Goal: Task Accomplishment & Management: Manage account settings

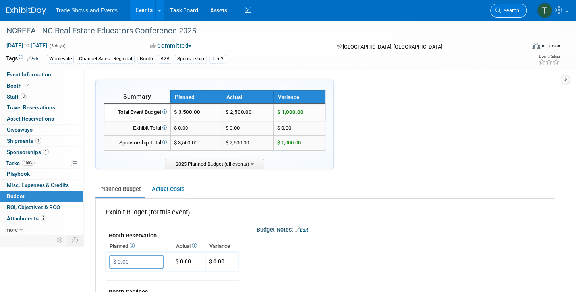
click at [512, 11] on span "Search" at bounding box center [510, 11] width 18 height 6
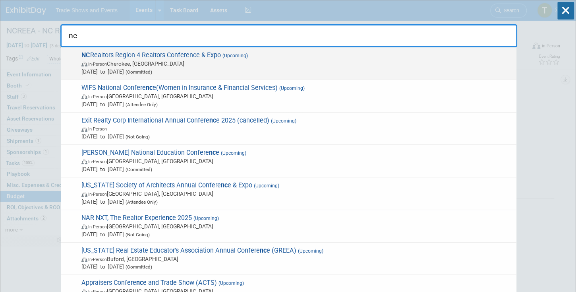
type input "nc"
click at [226, 58] on span "NC Realtors Region 4 Realtors Conference & Expo (Upcoming) In-Person Cherokee, …" at bounding box center [295, 63] width 433 height 24
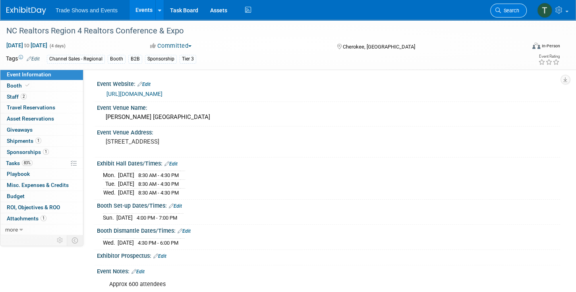
click at [520, 15] on link "Search" at bounding box center [508, 11] width 37 height 14
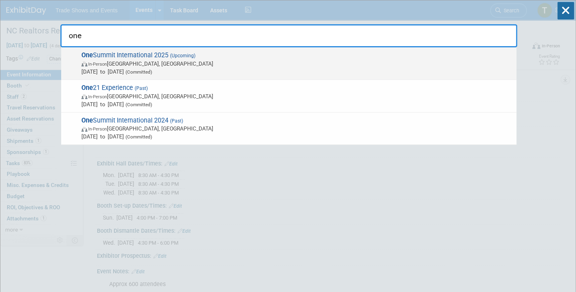
type input "one"
click at [121, 55] on span "One Summit International 2025 (Upcoming) In-Person Miami Beach, FL Nov 2, 2025 …" at bounding box center [295, 63] width 433 height 24
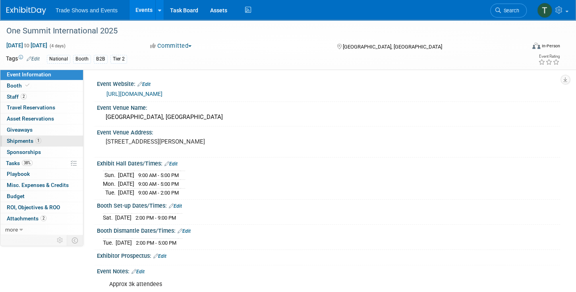
click at [30, 142] on span "Shipments 1" at bounding box center [24, 140] width 35 height 6
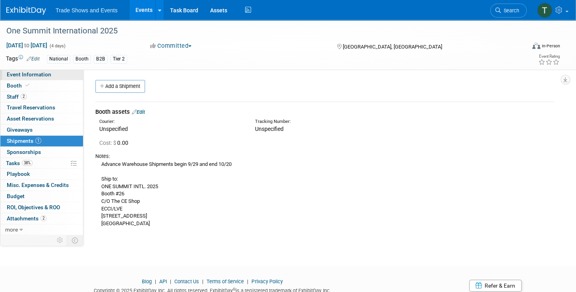
click at [37, 77] on span "Event Information" at bounding box center [29, 74] width 44 height 6
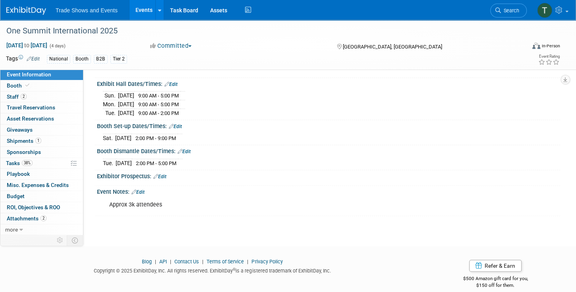
scroll to position [86, 0]
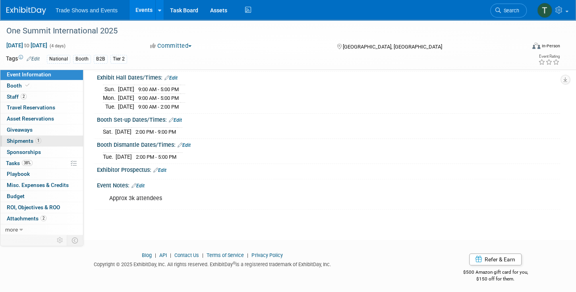
drag, startPoint x: 19, startPoint y: 140, endPoint x: 29, endPoint y: 140, distance: 9.5
click at [19, 140] on span "Shipments 1" at bounding box center [24, 140] width 35 height 6
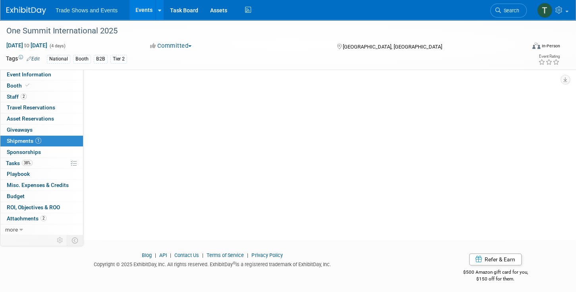
scroll to position [0, 0]
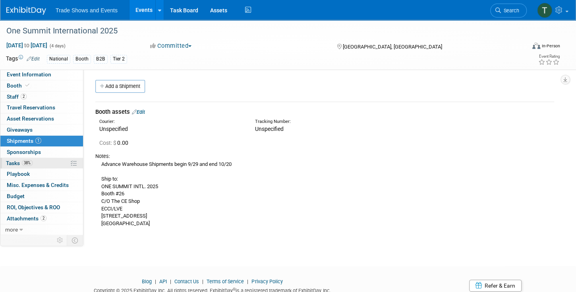
click at [30, 162] on span "38%" at bounding box center [27, 163] width 11 height 6
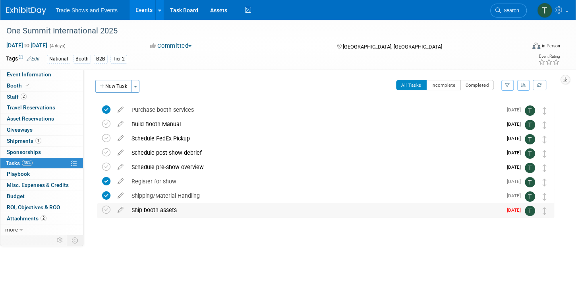
click at [155, 206] on div "Ship booth assets" at bounding box center [314, 210] width 375 height 14
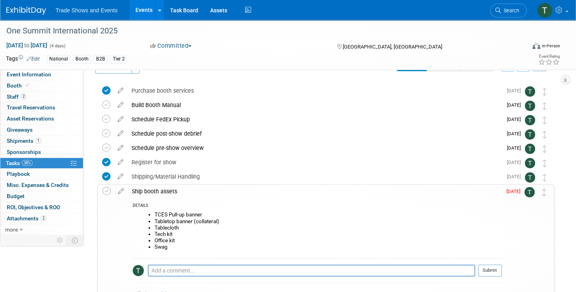
scroll to position [45, 0]
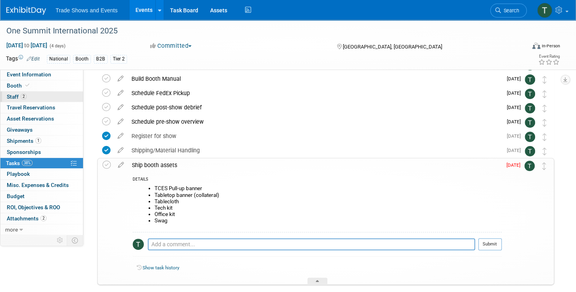
click at [37, 94] on link "2 Staff 2" at bounding box center [41, 96] width 83 height 11
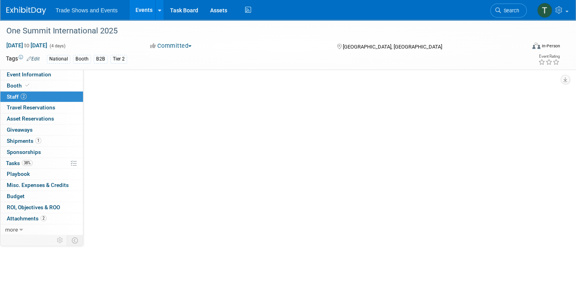
scroll to position [0, 0]
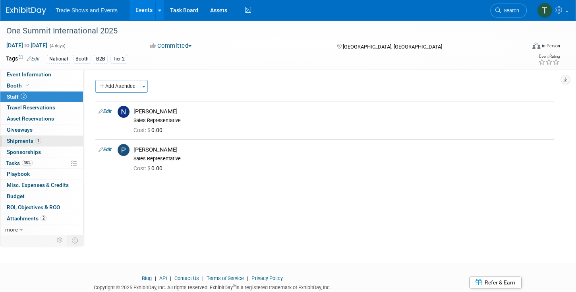
click at [19, 141] on span "Shipments 1" at bounding box center [24, 140] width 35 height 6
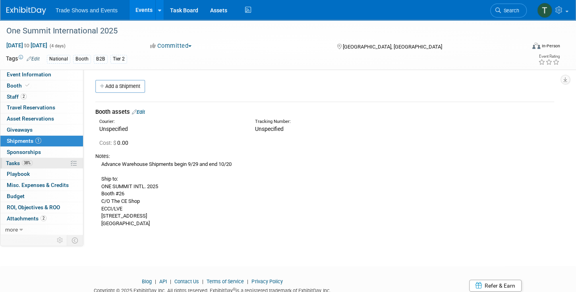
click at [15, 158] on link "38% Tasks 38%" at bounding box center [41, 163] width 83 height 11
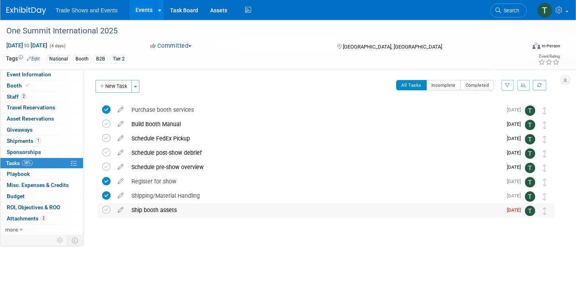
click at [157, 207] on div "Ship booth assets" at bounding box center [314, 210] width 375 height 14
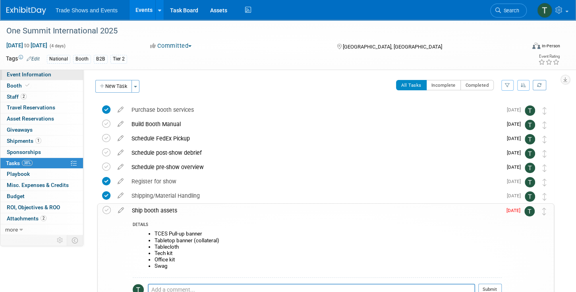
click at [28, 76] on span "Event Information" at bounding box center [29, 74] width 44 height 6
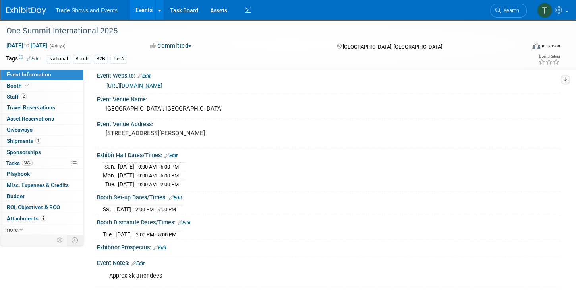
scroll to position [16, 0]
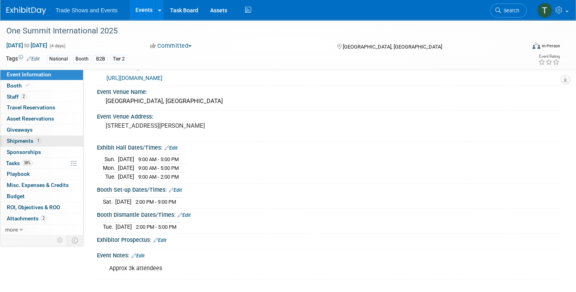
click at [29, 139] on span "Shipments 1" at bounding box center [24, 140] width 35 height 6
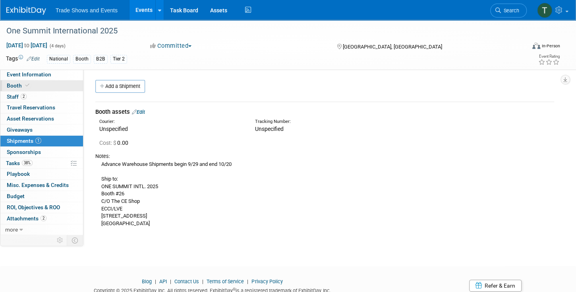
click at [25, 83] on icon at bounding box center [27, 85] width 4 height 4
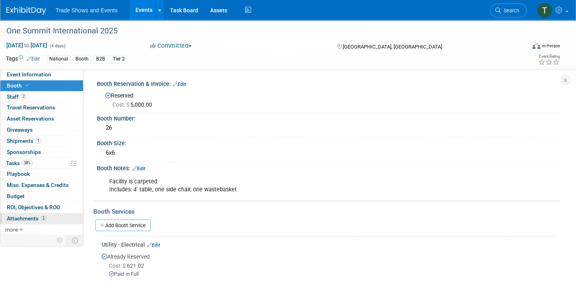
click at [31, 215] on span "Attachments 2" at bounding box center [27, 218] width 40 height 6
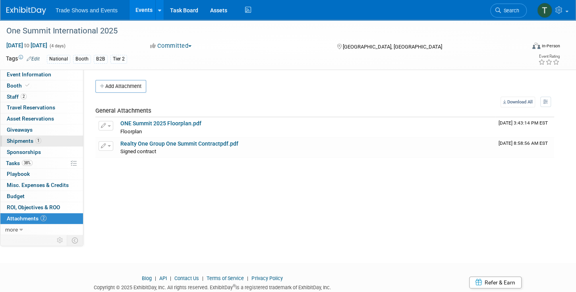
click at [21, 141] on span "Shipments 1" at bounding box center [24, 140] width 35 height 6
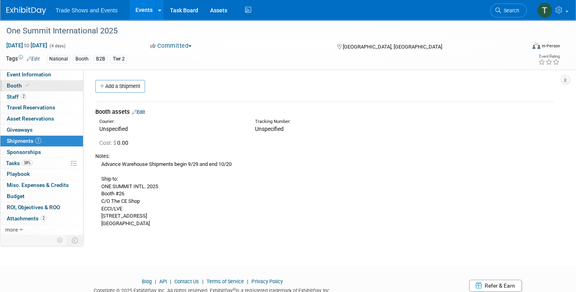
click at [48, 86] on link "Booth" at bounding box center [41, 85] width 83 height 11
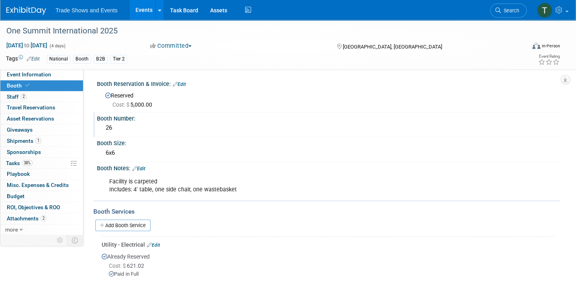
click at [113, 129] on div "26" at bounding box center [328, 128] width 451 height 12
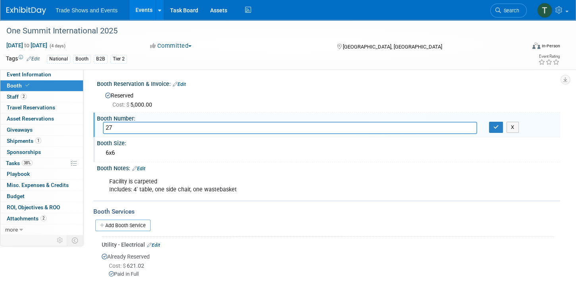
type input "27"
click at [197, 158] on div "6x6" at bounding box center [328, 153] width 451 height 12
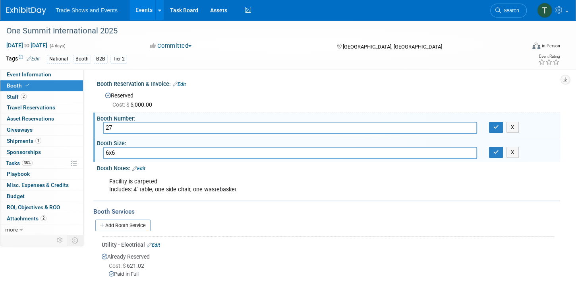
click at [301, 207] on div "Booth Services" at bounding box center [326, 211] width 467 height 9
click at [499, 123] on button "button" at bounding box center [496, 127] width 14 height 11
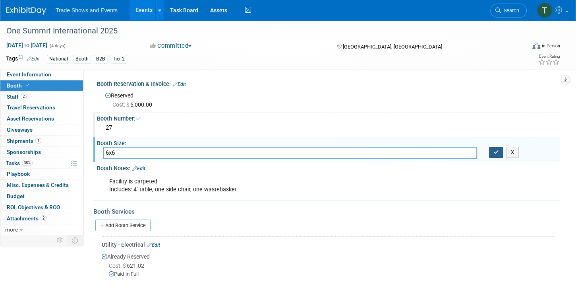
click at [494, 154] on button "button" at bounding box center [496, 152] width 14 height 11
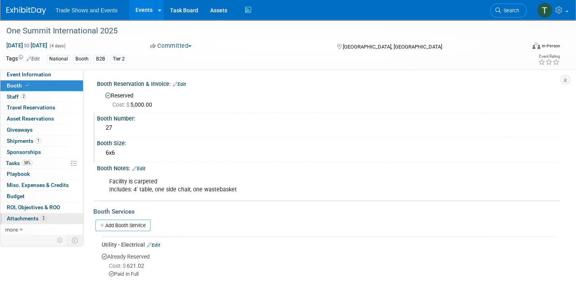
click at [26, 215] on span "Attachments 2" at bounding box center [27, 218] width 40 height 6
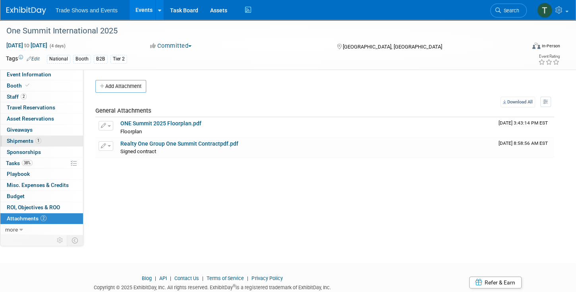
click at [21, 139] on span "Shipments 1" at bounding box center [24, 140] width 35 height 6
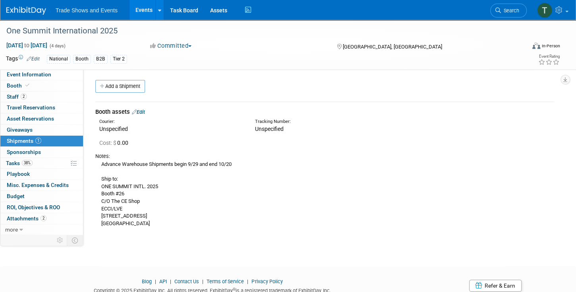
click at [141, 111] on link "Edit" at bounding box center [138, 112] width 13 height 6
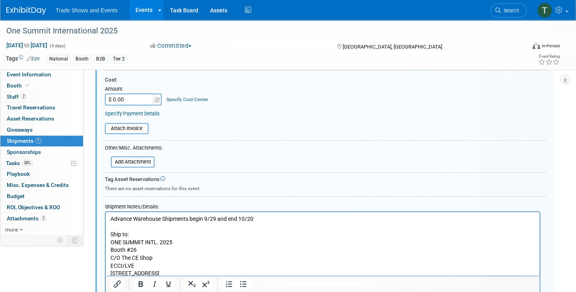
scroll to position [170, 0]
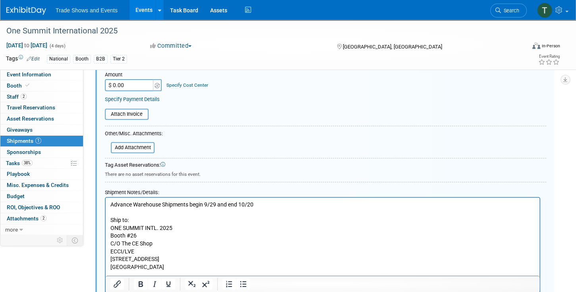
click at [258, 204] on p "Advance Warehouse Shipments begin 9/29 and end 10/20 Ship to: ONE SUMMIT INTL. …" at bounding box center [322, 235] width 425 height 70
click at [265, 186] on div "Shipment Notes/Details:" at bounding box center [322, 191] width 435 height 12
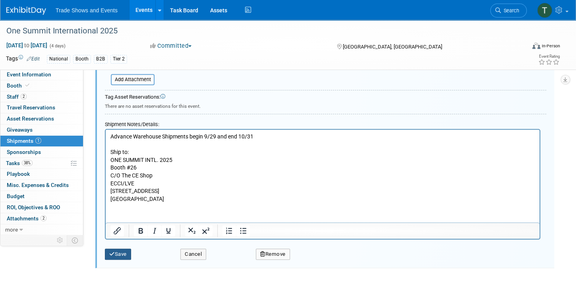
click at [114, 253] on icon "submit" at bounding box center [112, 253] width 6 height 5
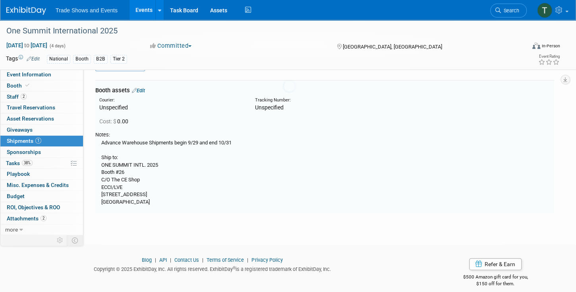
scroll to position [12, 0]
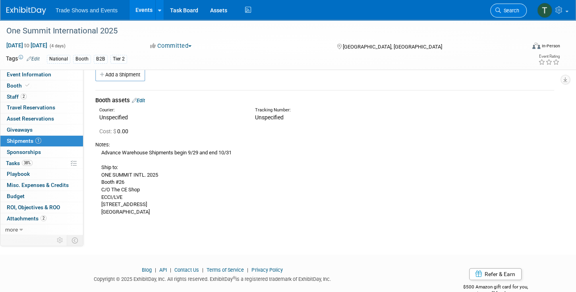
click at [505, 9] on span "Search" at bounding box center [510, 11] width 18 height 6
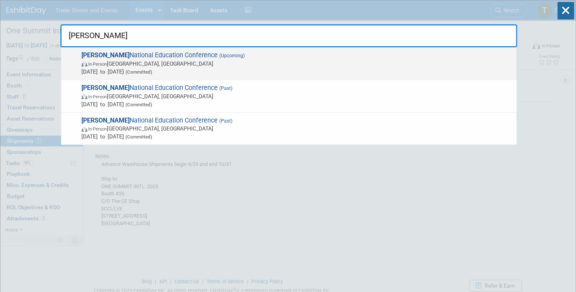
type input "sila"
click at [143, 51] on span "SILA National Education Conference (Upcoming) In-Person New Orleans, LA Oct 26,…" at bounding box center [295, 63] width 433 height 24
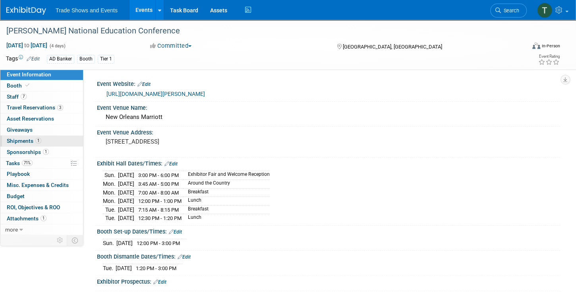
click at [30, 136] on link "1 Shipments 1" at bounding box center [41, 140] width 83 height 11
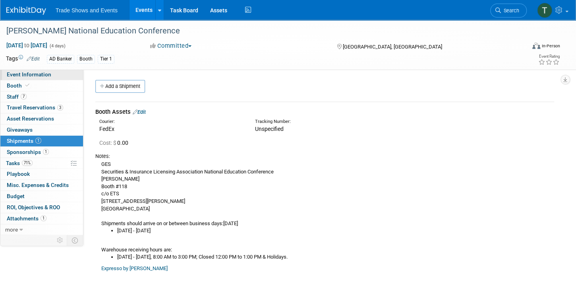
click at [52, 74] on link "Event Information" at bounding box center [41, 74] width 83 height 11
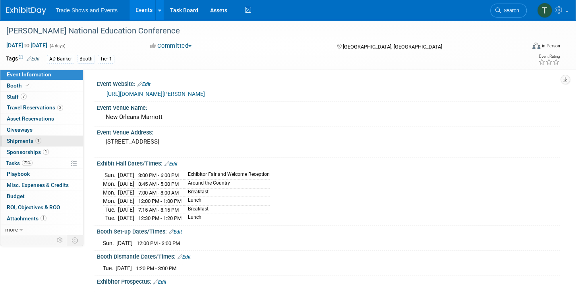
click at [16, 143] on link "1 Shipments 1" at bounding box center [41, 140] width 83 height 11
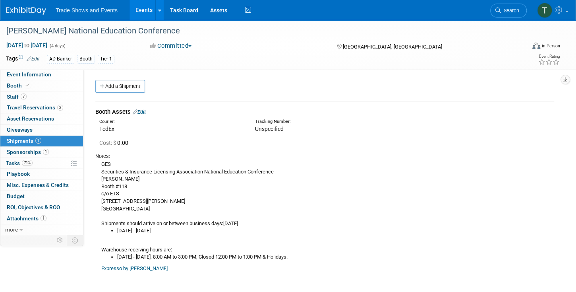
click at [142, 13] on link "Events" at bounding box center [143, 10] width 29 height 20
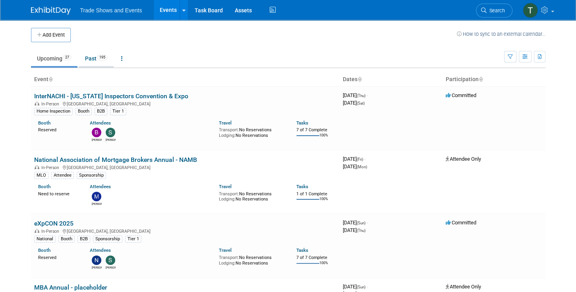
click at [96, 58] on link "Past 195" at bounding box center [96, 58] width 35 height 15
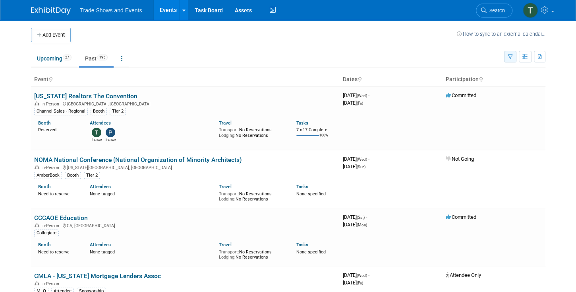
click at [510, 57] on icon "button" at bounding box center [510, 56] width 5 height 5
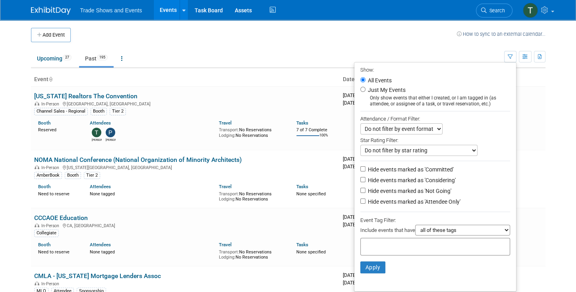
click at [431, 189] on label "Hide events marked as 'Not Going'" at bounding box center [408, 191] width 85 height 8
click at [365, 189] on input "Hide events marked as 'Not Going'" at bounding box center [362, 189] width 5 height 5
checkbox input "true"
click at [433, 199] on label "Hide events marked as 'Attendee Only'" at bounding box center [413, 201] width 94 height 8
click at [365, 199] on input "Hide events marked as 'Attendee Only'" at bounding box center [362, 200] width 5 height 5
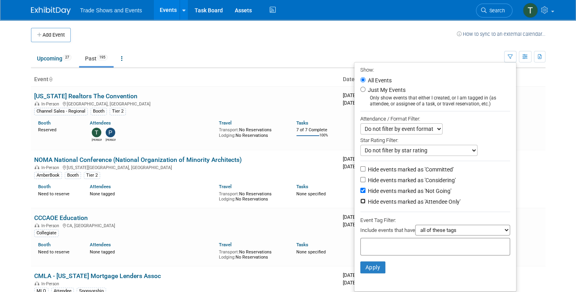
checkbox input "true"
click at [374, 264] on button "Apply" at bounding box center [372, 267] width 25 height 12
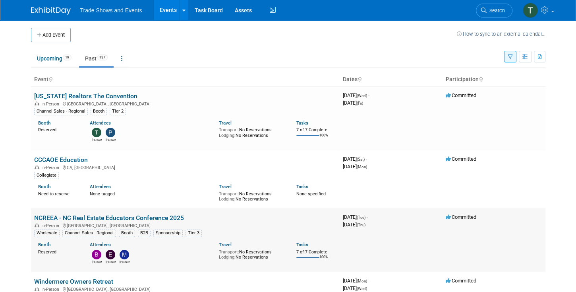
drag, startPoint x: 173, startPoint y: 216, endPoint x: 178, endPoint y: 216, distance: 4.4
click at [173, 216] on link "NCREEA - NC Real Estate Educators Conference 2025" at bounding box center [109, 218] width 150 height 8
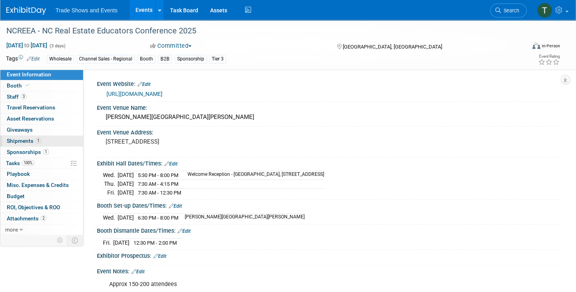
click at [24, 140] on span "Shipments 1" at bounding box center [24, 140] width 35 height 6
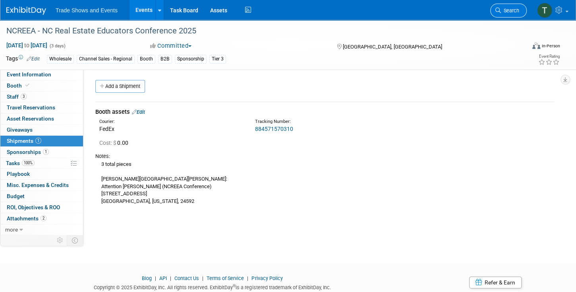
click at [508, 9] on span "Search" at bounding box center [510, 11] width 18 height 6
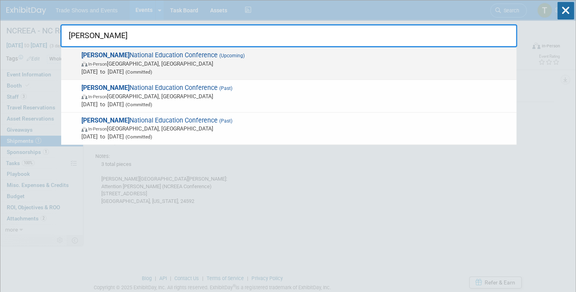
type input "sila"
click at [168, 51] on span "SILA National Education Conference (Upcoming) In-Person New Orleans, LA Oct 26,…" at bounding box center [295, 63] width 433 height 24
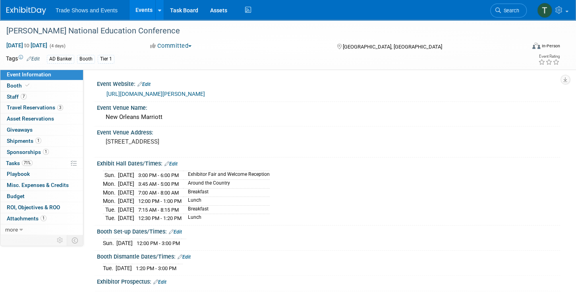
click at [177, 93] on link "[URL][DOMAIN_NAME][PERSON_NAME]" at bounding box center [155, 94] width 98 height 6
click at [28, 95] on link "7 Staff 7" at bounding box center [41, 96] width 83 height 11
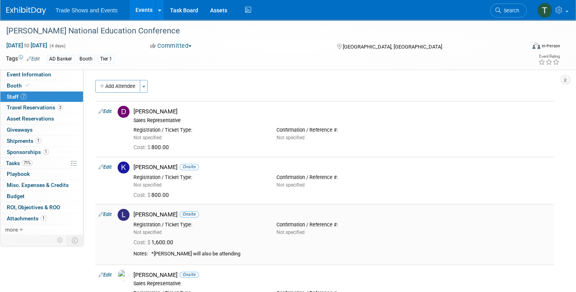
scroll to position [23, 0]
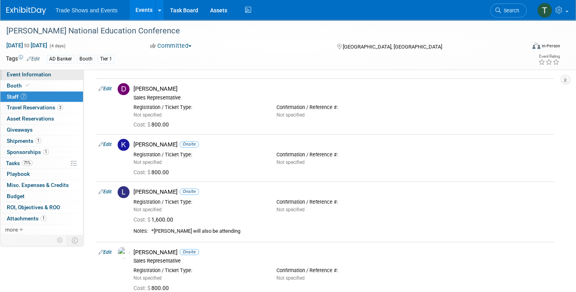
click at [52, 73] on link "Event Information" at bounding box center [41, 74] width 83 height 11
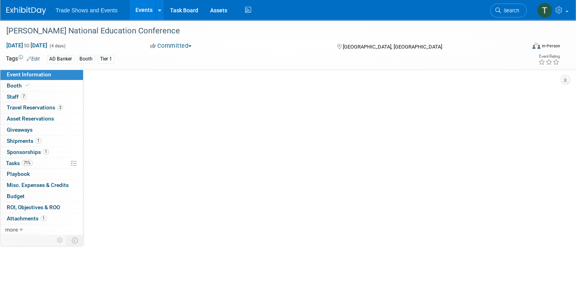
scroll to position [0, 0]
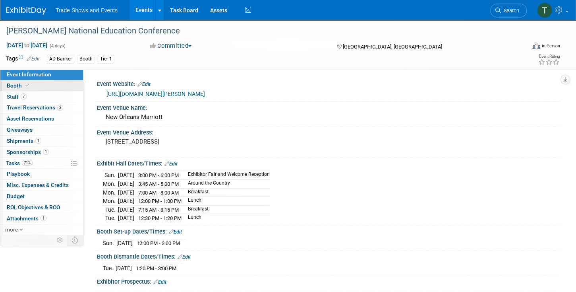
click at [27, 86] on icon at bounding box center [27, 85] width 4 height 4
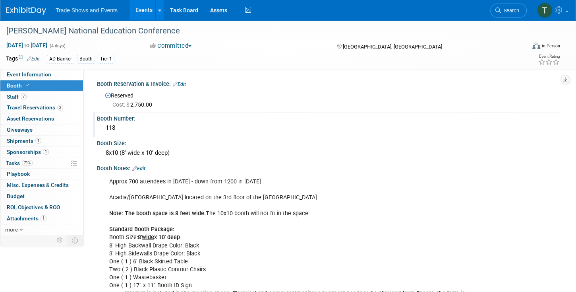
click at [126, 129] on div "118" at bounding box center [328, 128] width 451 height 12
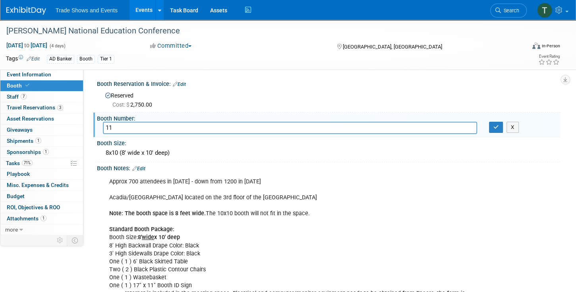
type input "1"
type input "6"
click at [496, 125] on icon "button" at bounding box center [496, 126] width 6 height 5
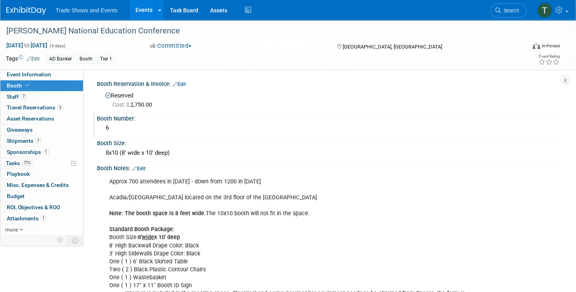
click at [114, 128] on div "6" at bounding box center [328, 128] width 451 height 12
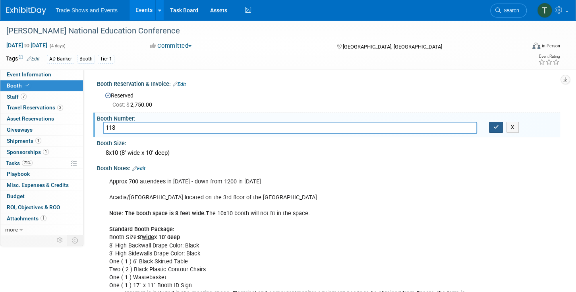
type input "118"
click at [497, 127] on icon "button" at bounding box center [496, 126] width 6 height 5
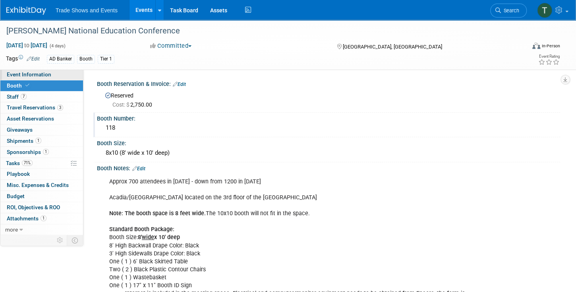
click at [44, 76] on span "Event Information" at bounding box center [29, 74] width 44 height 6
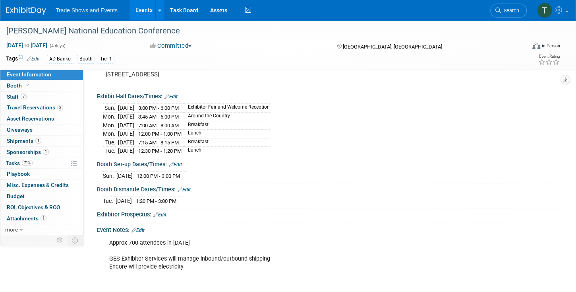
scroll to position [68, 0]
click at [177, 94] on link "Edit" at bounding box center [170, 96] width 13 height 6
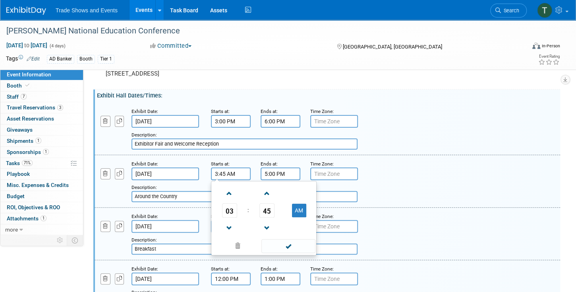
click at [230, 174] on input "3:45 AM" at bounding box center [231, 173] width 40 height 13
click at [301, 208] on button "AM" at bounding box center [299, 210] width 14 height 14
type input "3:45 PM"
click at [292, 243] on span at bounding box center [288, 246] width 54 height 14
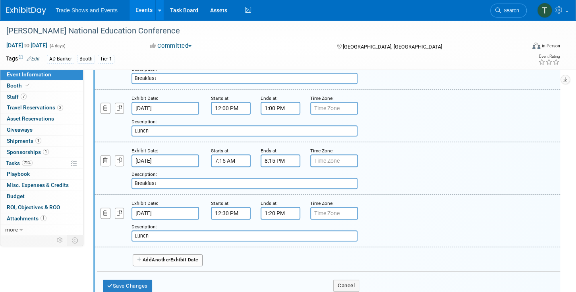
scroll to position [249, 0]
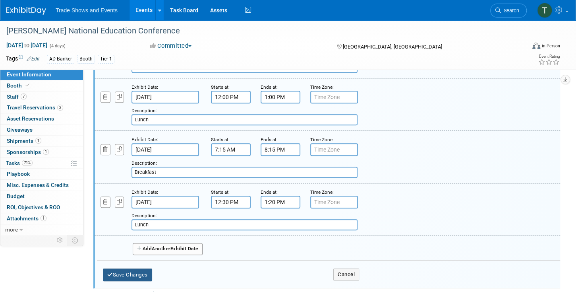
click at [140, 268] on button "Save Changes" at bounding box center [127, 274] width 49 height 13
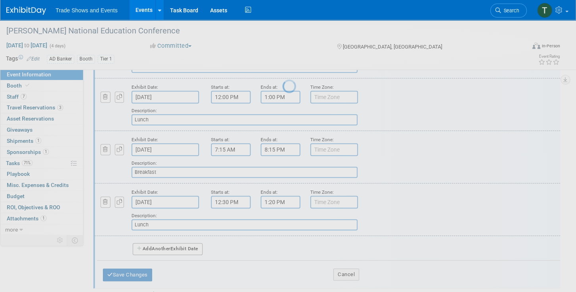
scroll to position [83, 0]
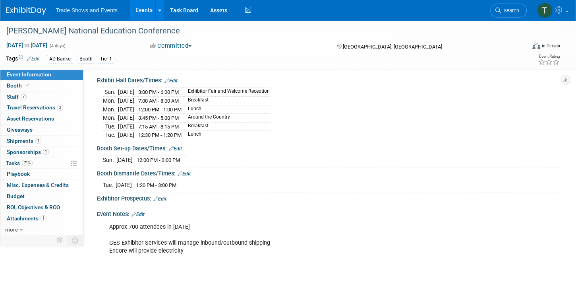
click at [174, 78] on link "Edit" at bounding box center [170, 81] width 13 height 6
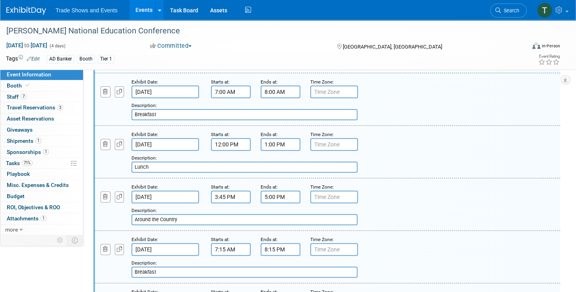
scroll to position [151, 0]
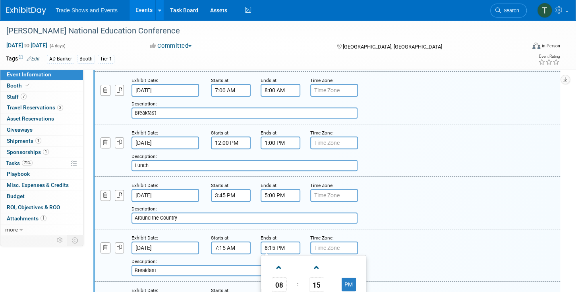
click at [287, 247] on input "8:15 PM" at bounding box center [281, 247] width 40 height 13
click at [349, 277] on button "PM" at bounding box center [349, 284] width 14 height 14
type input "8:15 AM"
click at [386, 259] on div "Description: Breakfast" at bounding box center [305, 266] width 349 height 19
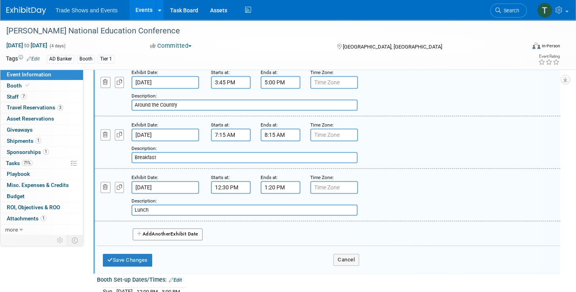
scroll to position [265, 0]
click at [143, 253] on button "Save Changes" at bounding box center [127, 259] width 49 height 13
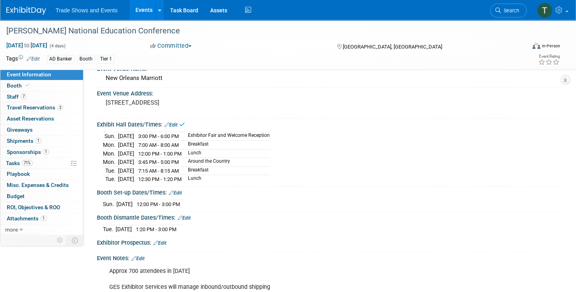
scroll to position [38, 0]
click at [174, 124] on link "Edit" at bounding box center [170, 126] width 13 height 6
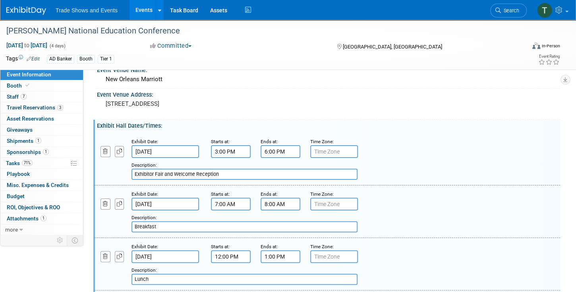
click at [236, 256] on input "12:00 PM" at bounding box center [231, 256] width 40 height 13
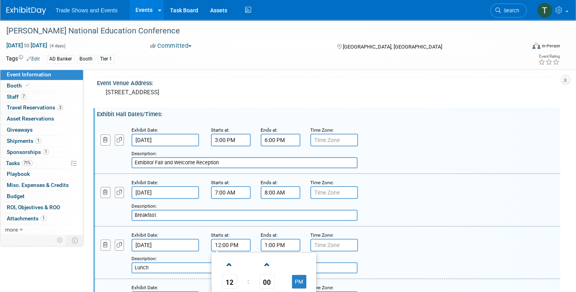
scroll to position [60, 0]
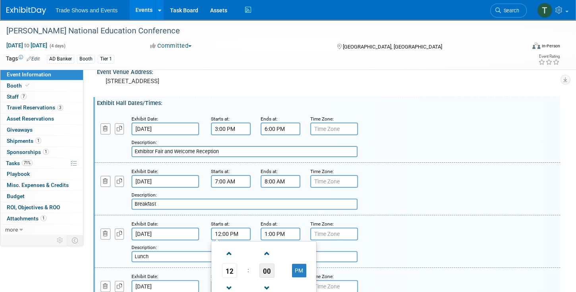
click at [270, 267] on span "00" at bounding box center [266, 270] width 15 height 14
click at [277, 269] on td "30" at bounding box center [276, 274] width 25 height 21
type input "12:30 PM"
click at [282, 232] on input "1:00 PM" at bounding box center [281, 233] width 40 height 13
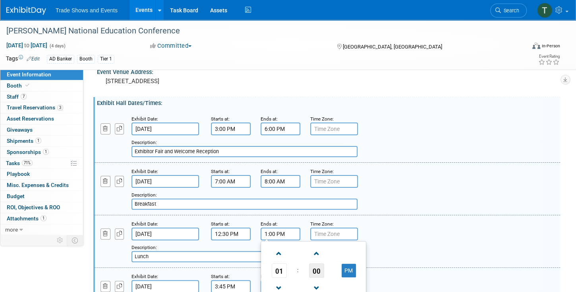
click at [318, 268] on span "00" at bounding box center [316, 270] width 15 height 14
click at [347, 251] on td "15" at bounding box center [351, 253] width 25 height 21
type input "1:15 PM"
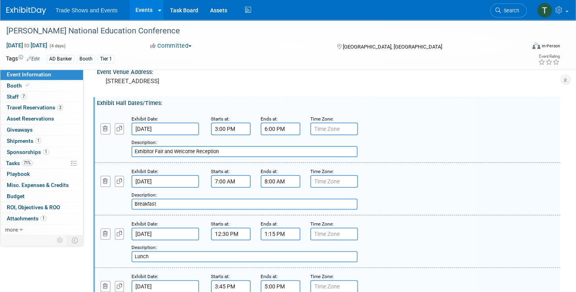
click at [387, 240] on div "Add a Description Description: Lunch" at bounding box center [305, 251] width 349 height 22
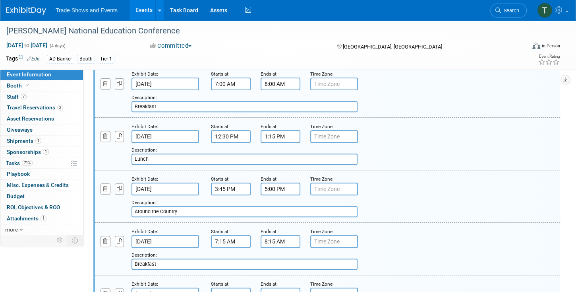
scroll to position [151, 0]
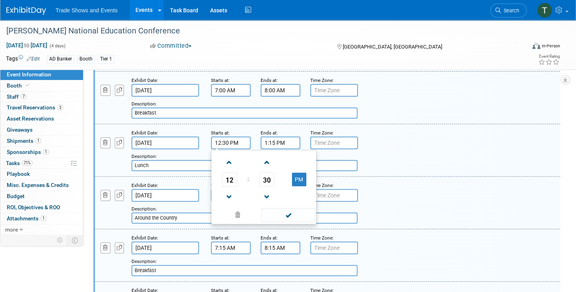
click at [221, 140] on input "12:30 PM" at bounding box center [231, 142] width 40 height 13
click at [266, 178] on span "30" at bounding box center [266, 179] width 15 height 14
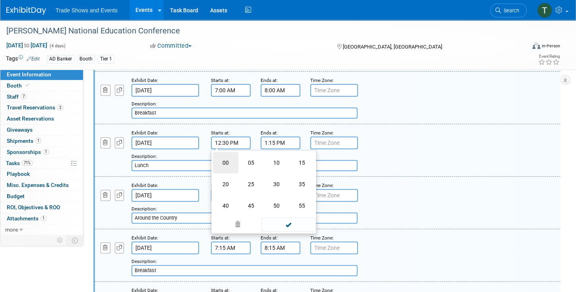
click at [225, 159] on td "00" at bounding box center [225, 162] width 25 height 21
type input "12:00 PM"
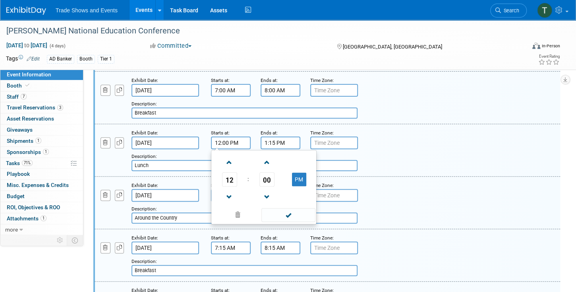
click at [280, 137] on input "1:15 PM" at bounding box center [281, 142] width 40 height 13
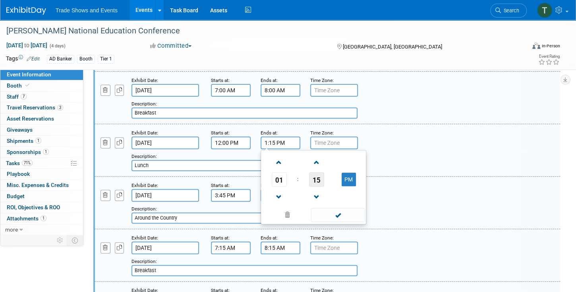
click at [317, 176] on span "15" at bounding box center [316, 179] width 15 height 14
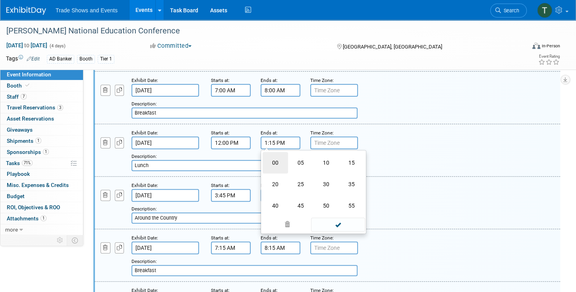
click at [274, 156] on td "00" at bounding box center [275, 162] width 25 height 21
type input "1:00 PM"
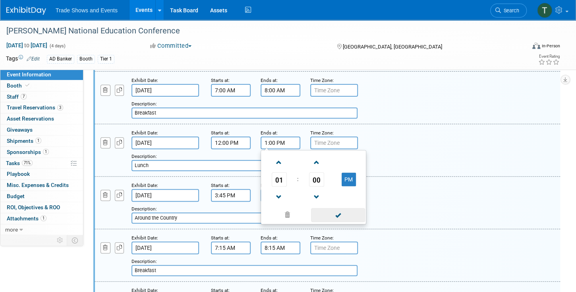
click at [346, 212] on span at bounding box center [338, 215] width 54 height 14
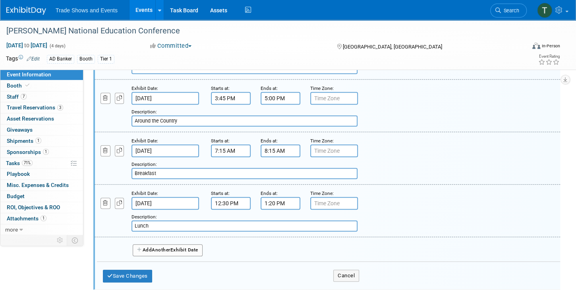
scroll to position [288, 0]
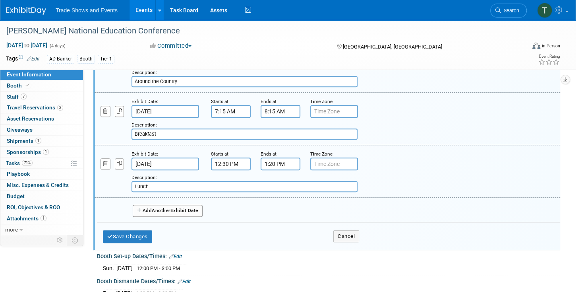
click at [170, 207] on span "Another" at bounding box center [161, 210] width 19 height 6
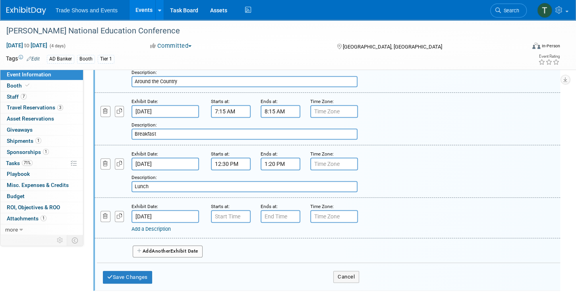
click at [166, 212] on input "[DATE]" at bounding box center [165, 216] width 68 height 13
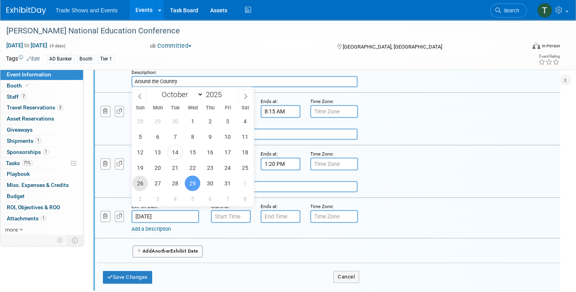
click at [139, 182] on span "26" at bounding box center [139, 182] width 15 height 15
type input "[DATE]"
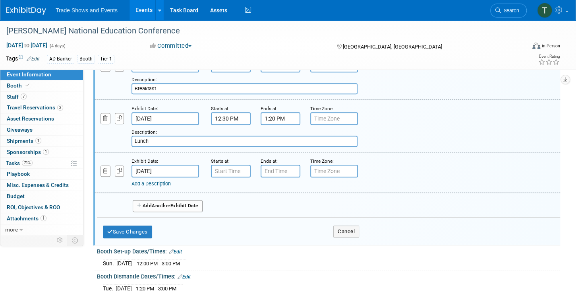
scroll to position [378, 0]
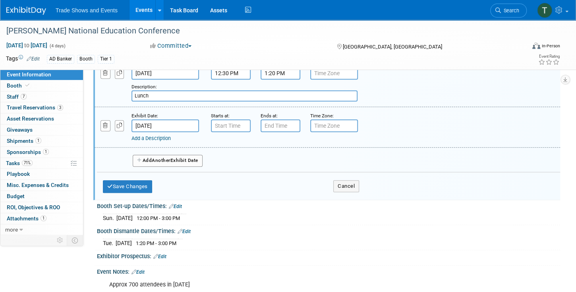
click at [161, 157] on span "Another" at bounding box center [161, 160] width 19 height 6
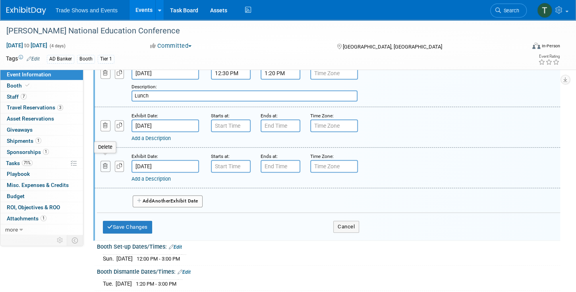
click at [103, 163] on icon "button" at bounding box center [105, 165] width 5 height 5
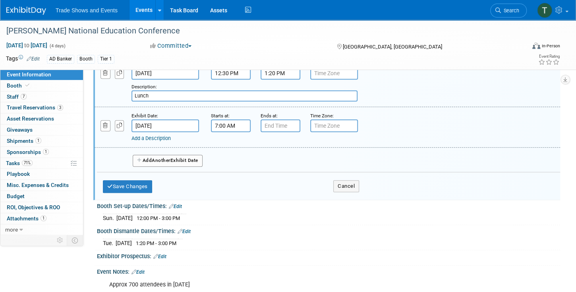
click at [238, 122] on input "7:00 AM" at bounding box center [231, 125] width 40 height 13
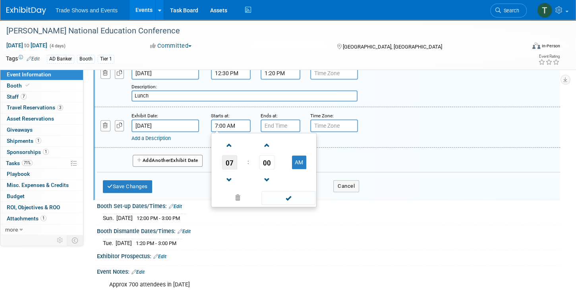
click at [231, 157] on span "07" at bounding box center [229, 162] width 15 height 14
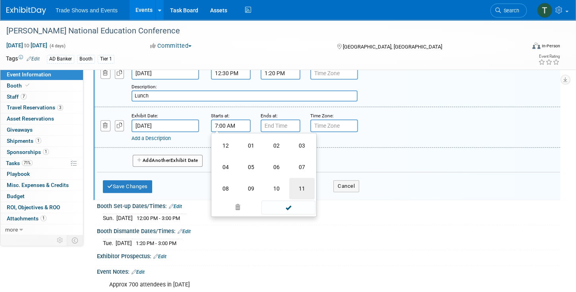
click at [300, 182] on td "11" at bounding box center [301, 188] width 25 height 21
type input "11:00 AM"
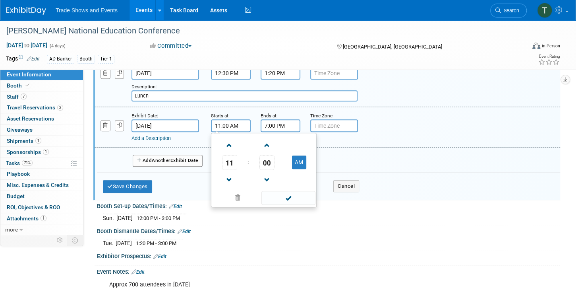
click at [277, 122] on input "7:00 PM" at bounding box center [281, 125] width 40 height 13
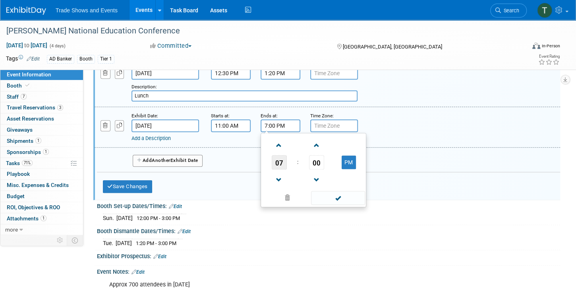
click at [279, 157] on span "07" at bounding box center [279, 162] width 15 height 14
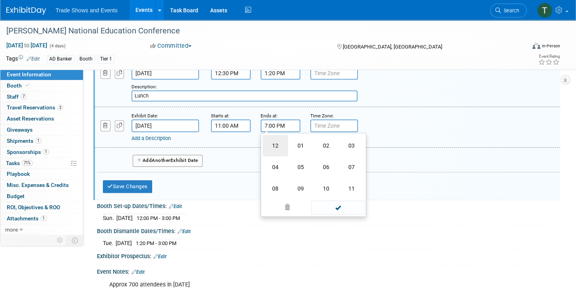
click at [278, 143] on td "12" at bounding box center [275, 145] width 25 height 21
type input "12:00 PM"
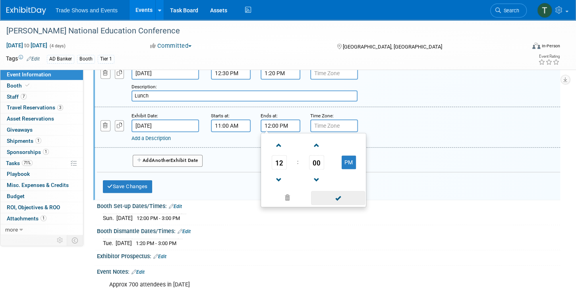
click at [340, 192] on span at bounding box center [338, 198] width 54 height 14
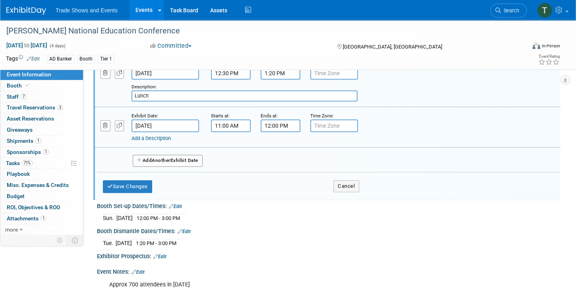
click at [162, 135] on link "Add a Description" at bounding box center [150, 138] width 39 height 6
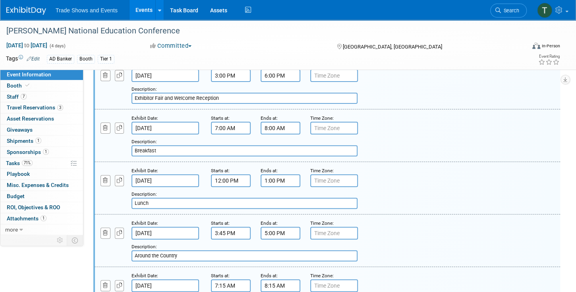
scroll to position [106, 0]
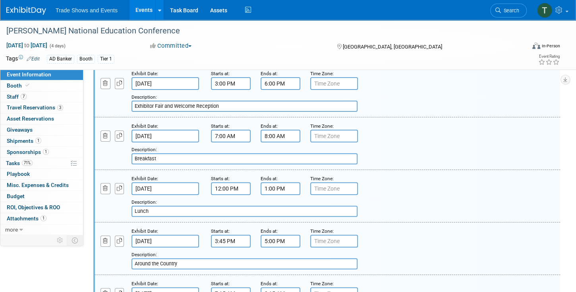
type input "Exhibitor Meeting - Galerie 4 - 2nd floor"
click at [237, 103] on input "Exhibitor Fair and Welcome Reception" at bounding box center [244, 105] width 226 height 11
type input "Exhibitor Fair and Welcome Reception - Acadia/Bissonet ballrooms - 3rd floo"
click at [172, 158] on input "Breakfast" at bounding box center [244, 158] width 226 height 11
type input "Breakfast - Exhibit"
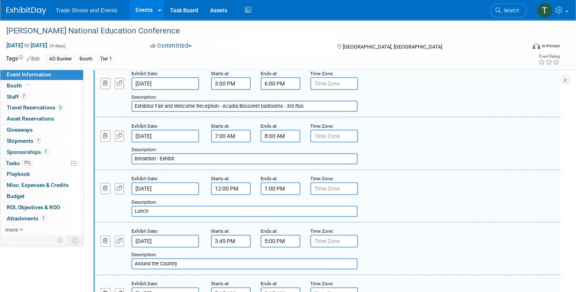
click at [167, 207] on input "Lunch" at bounding box center [244, 210] width 226 height 11
type input "Lunch - Exhibit"
click at [186, 258] on input "Around the Country" at bounding box center [244, 263] width 226 height 11
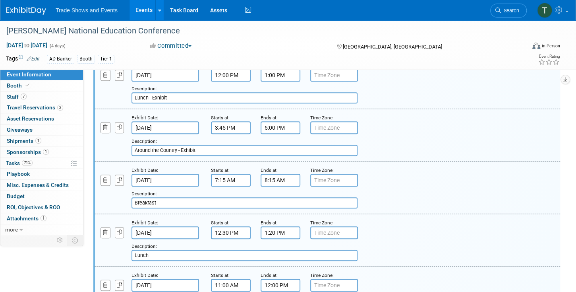
scroll to position [219, 0]
type input "Around the Country - Exhibit"
click at [202, 197] on input "Breakfast" at bounding box center [244, 202] width 226 height 11
type input "Breakfast - Exhibit"
click at [169, 251] on input "Lunch" at bounding box center [244, 254] width 226 height 11
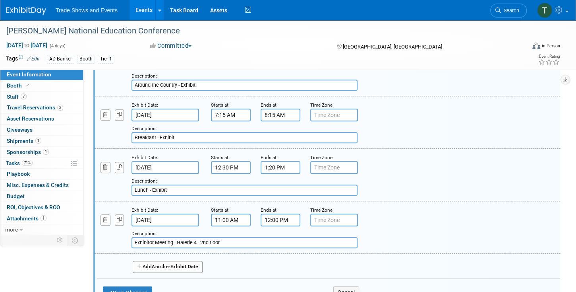
scroll to position [288, 0]
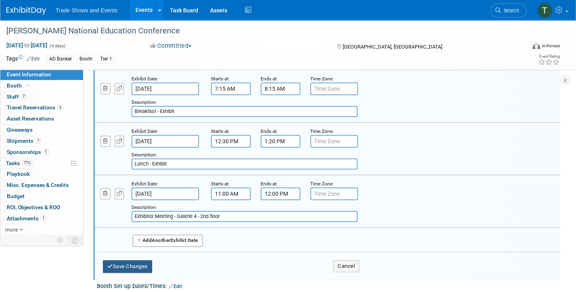
type input "Lunch - Exhibit"
click at [145, 261] on button "Save Changes" at bounding box center [127, 266] width 49 height 13
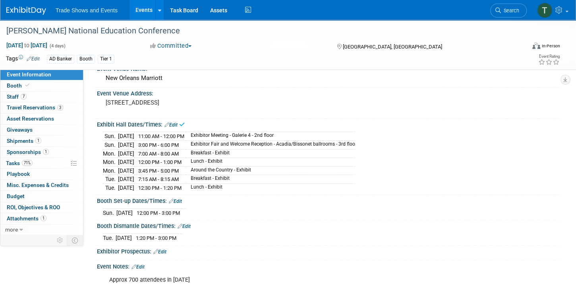
scroll to position [39, 0]
click at [174, 123] on link "Edit" at bounding box center [170, 125] width 13 height 6
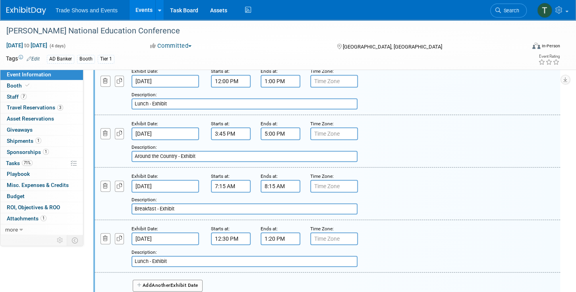
scroll to position [265, 0]
click at [276, 234] on input "1:20 PM" at bounding box center [281, 238] width 40 height 13
click at [319, 269] on span "20" at bounding box center [316, 275] width 15 height 14
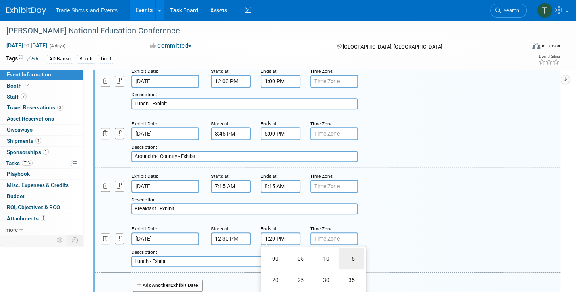
click at [351, 252] on td "15" at bounding box center [351, 257] width 25 height 21
type input "1:15 PM"
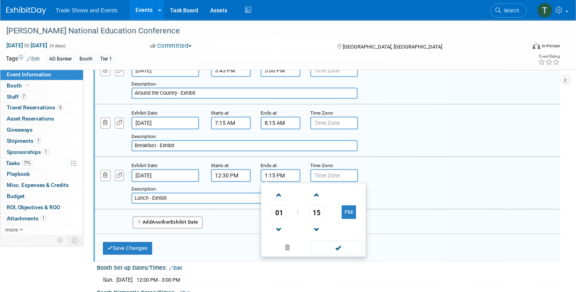
scroll to position [334, 0]
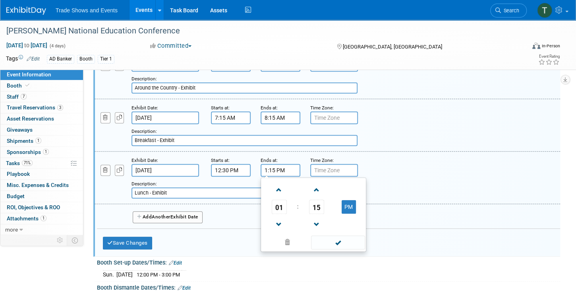
click at [344, 238] on span at bounding box center [338, 242] width 54 height 14
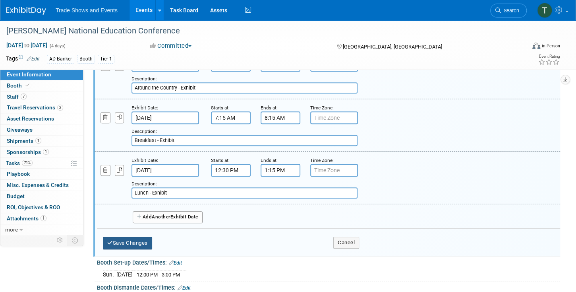
click at [133, 236] on button "Save Changes" at bounding box center [127, 242] width 49 height 13
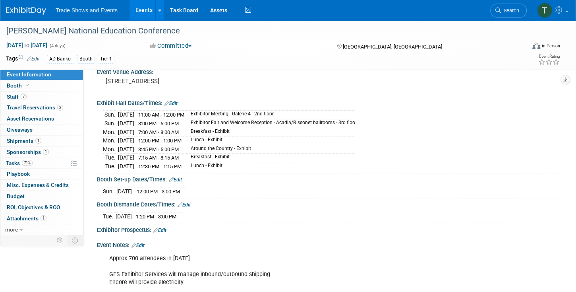
scroll to position [106, 0]
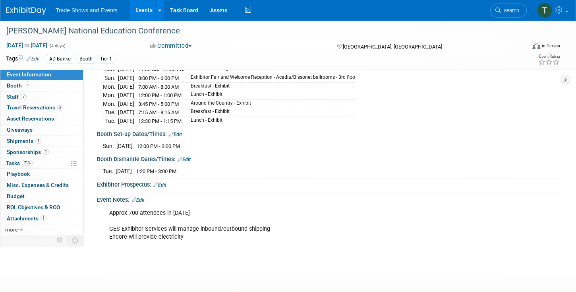
click at [186, 156] on link "Edit" at bounding box center [184, 159] width 13 height 6
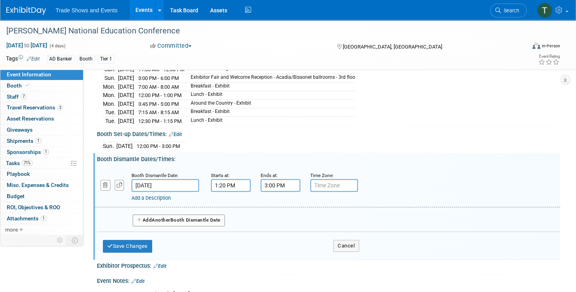
click at [226, 179] on input "1:20 PM" at bounding box center [231, 185] width 40 height 13
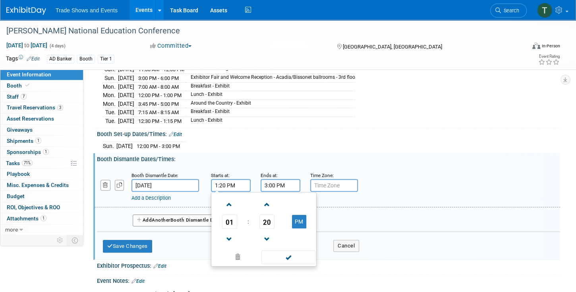
click at [268, 218] on span "20" at bounding box center [266, 221] width 15 height 14
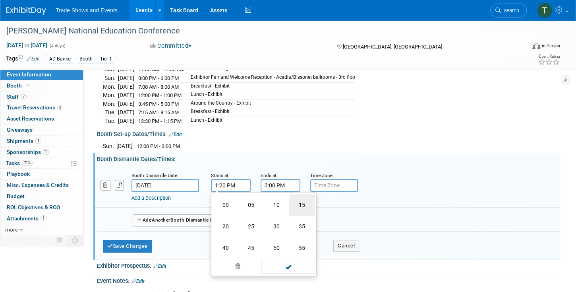
click at [301, 201] on td "15" at bounding box center [301, 204] width 25 height 21
type input "1:15 PM"
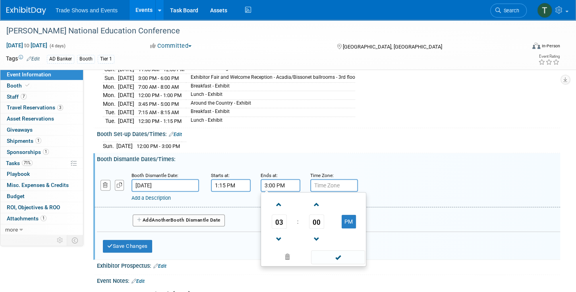
click at [280, 179] on input "3:00 PM" at bounding box center [281, 185] width 40 height 13
click at [280, 218] on span "03" at bounding box center [279, 221] width 15 height 14
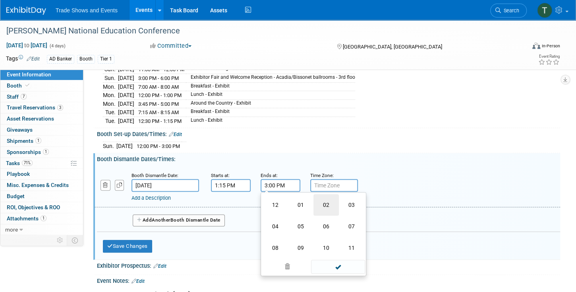
click at [327, 199] on td "02" at bounding box center [325, 204] width 25 height 21
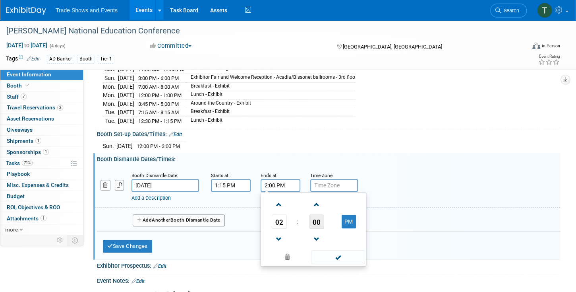
click at [319, 215] on span "00" at bounding box center [316, 221] width 15 height 14
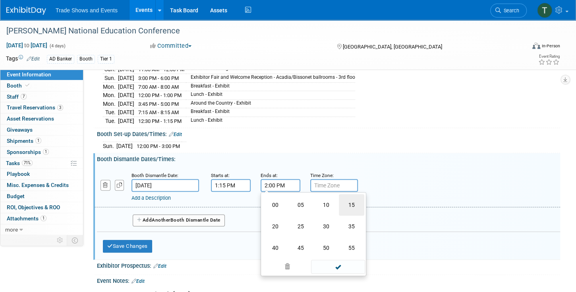
click at [349, 201] on td "15" at bounding box center [351, 204] width 25 height 21
type input "2:15 PM"
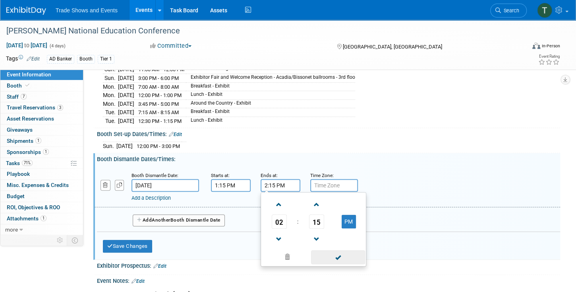
click at [344, 251] on span at bounding box center [338, 257] width 54 height 14
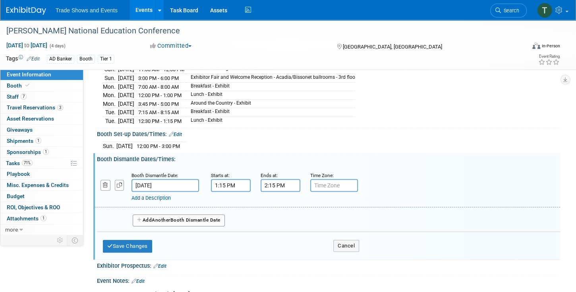
click at [158, 195] on link "Add a Description" at bounding box center [150, 198] width 39 height 6
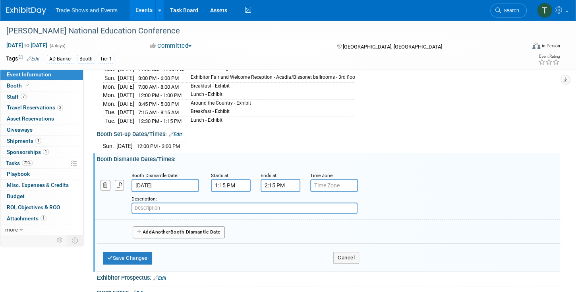
paste input "o Please tear down as quickly as possible; short turnaround time to reset r"
click at [145, 202] on input "o Please tear down as quickly as possible; short turnaround time to reset r" at bounding box center [244, 207] width 226 height 11
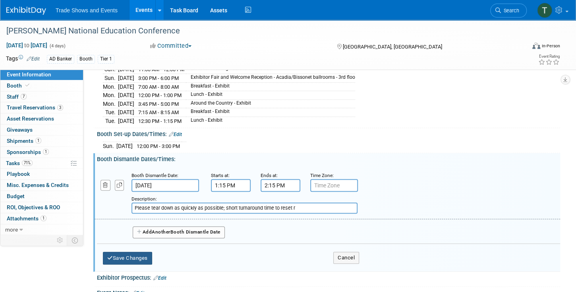
type input "Please tear down as quickly as possible; short turnaround time to reset r"
click at [145, 251] on button "Save Changes" at bounding box center [127, 257] width 49 height 13
